Goal: Information Seeking & Learning: Learn about a topic

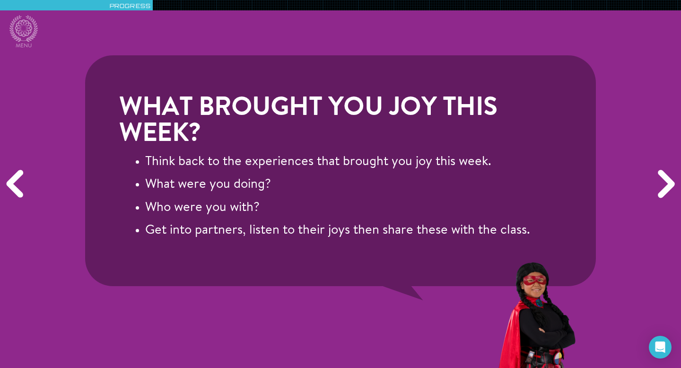
click at [668, 185] on div "Next" at bounding box center [665, 184] width 33 height 110
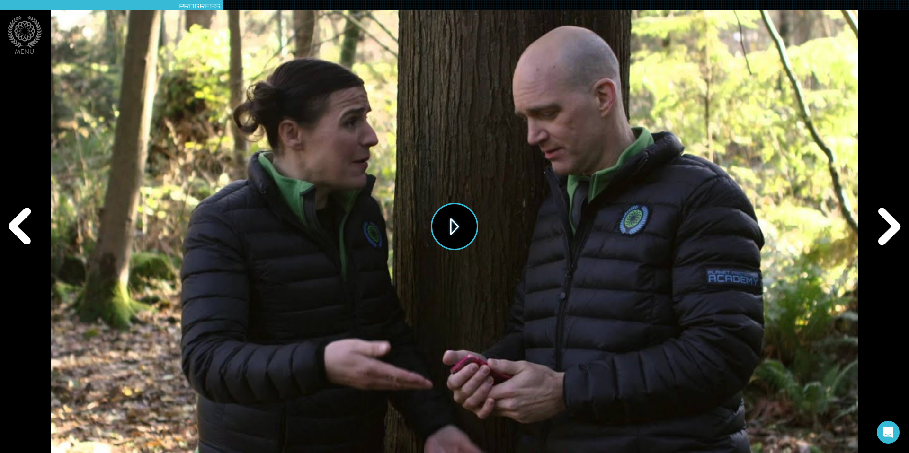
click at [451, 219] on button "Play" at bounding box center [454, 226] width 47 height 47
click at [681, 228] on div "Next" at bounding box center [887, 227] width 44 height 136
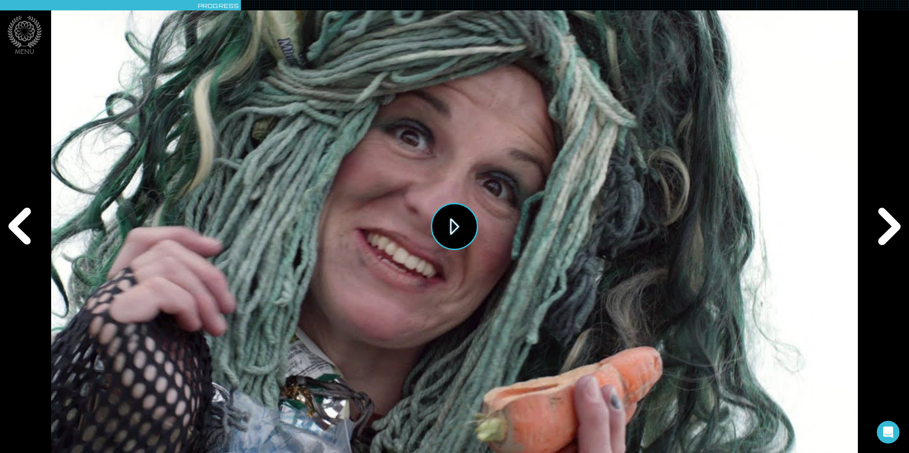
click at [464, 222] on button "Play" at bounding box center [454, 226] width 47 height 47
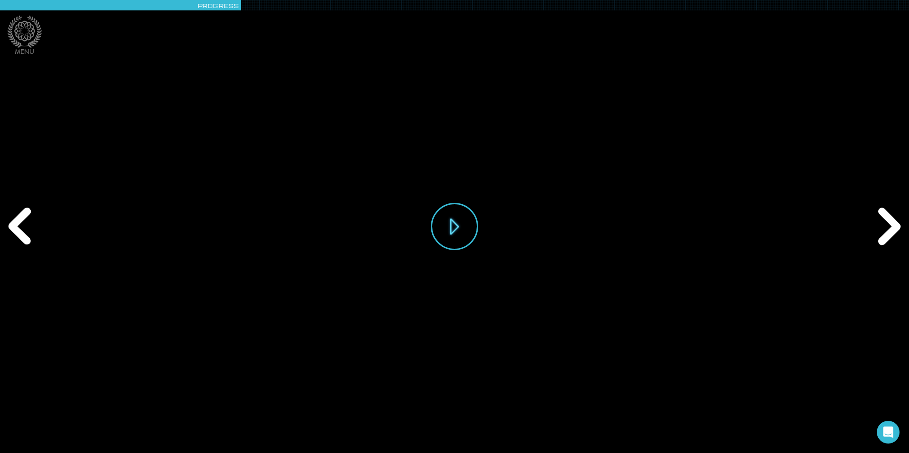
click at [514, 323] on div "Play" at bounding box center [454, 226] width 806 height 453
click at [451, 241] on button "Play" at bounding box center [454, 226] width 47 height 47
